Goal: Transaction & Acquisition: Purchase product/service

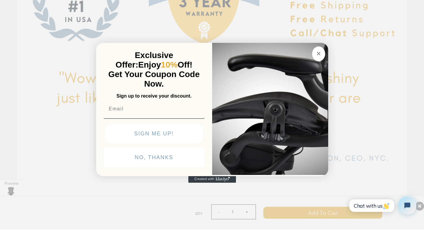
scroll to position [1800, 0]
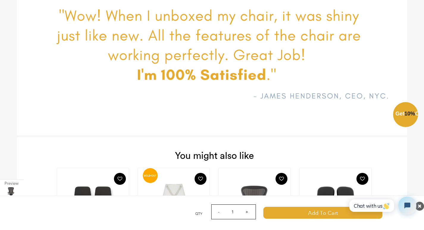
click at [93, 153] on div "Close dialog Exclusive Offer: Enjoy 10% Off! Get Your Coupon Code Now. Sign up …" at bounding box center [212, 114] width 424 height 230
click at [21, 15] on img at bounding box center [212, 2] width 391 height 266
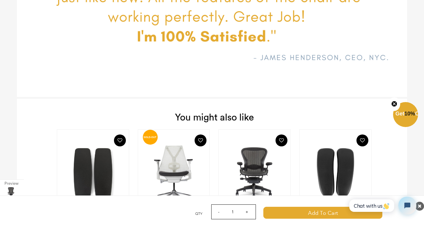
scroll to position [1849, 0]
